Goal: Check status: Check status

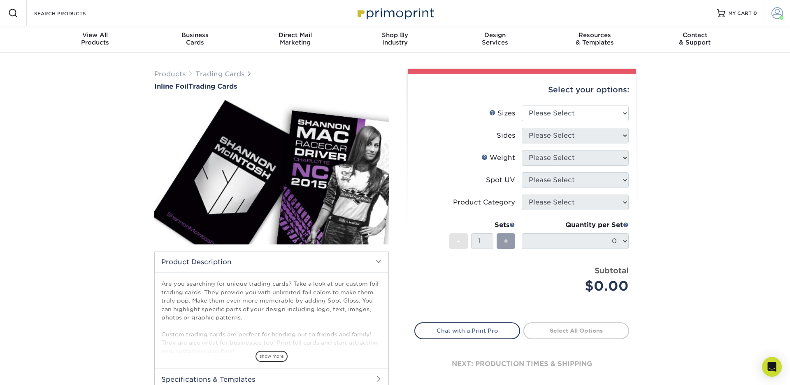
click at [780, 12] on span at bounding box center [778, 13] width 12 height 12
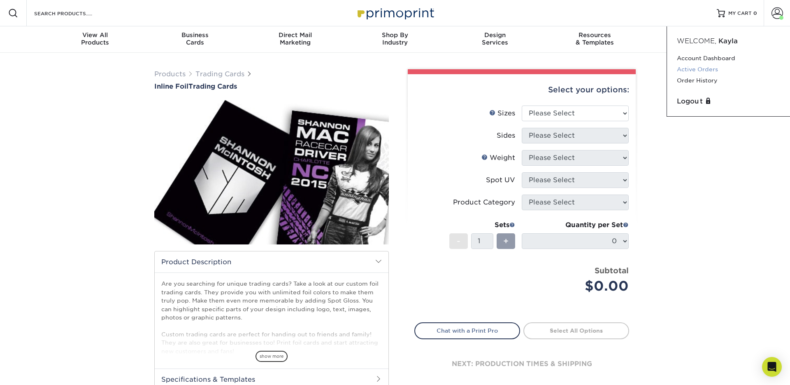
click at [713, 67] on link "Active Orders" at bounding box center [728, 69] width 103 height 11
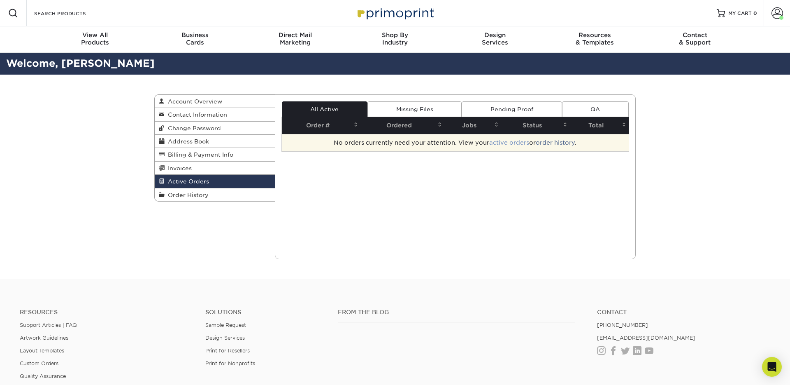
click at [506, 143] on link "active orders" at bounding box center [509, 142] width 40 height 7
click at [552, 141] on link "order history" at bounding box center [555, 142] width 39 height 7
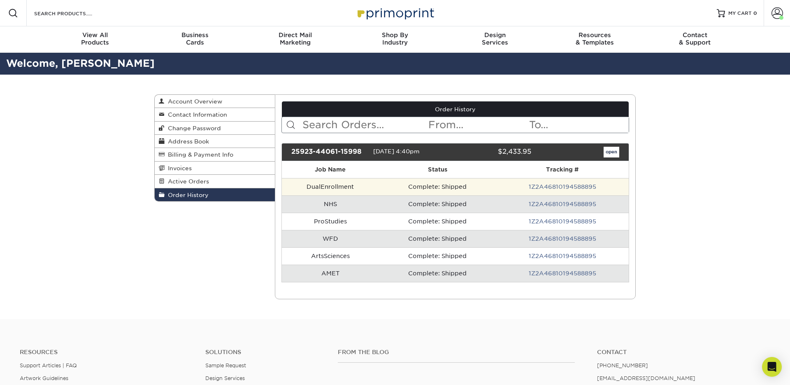
click at [436, 186] on td "Complete: Shipped" at bounding box center [437, 186] width 117 height 17
click at [556, 188] on link "1Z2A46810194588895" at bounding box center [563, 186] width 68 height 7
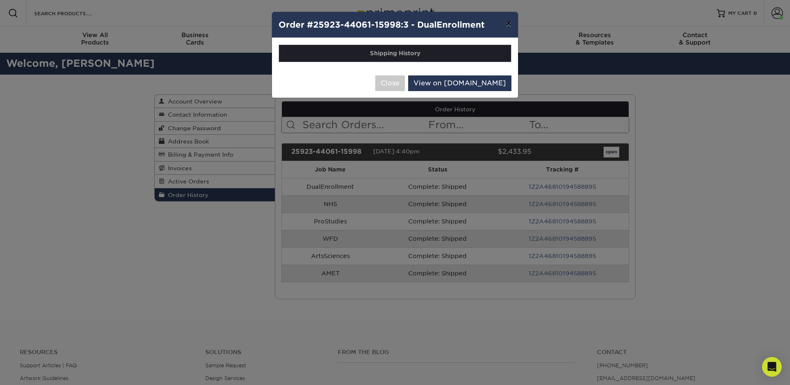
click at [508, 25] on button "×" at bounding box center [508, 23] width 19 height 23
